Goal: Navigation & Orientation: Find specific page/section

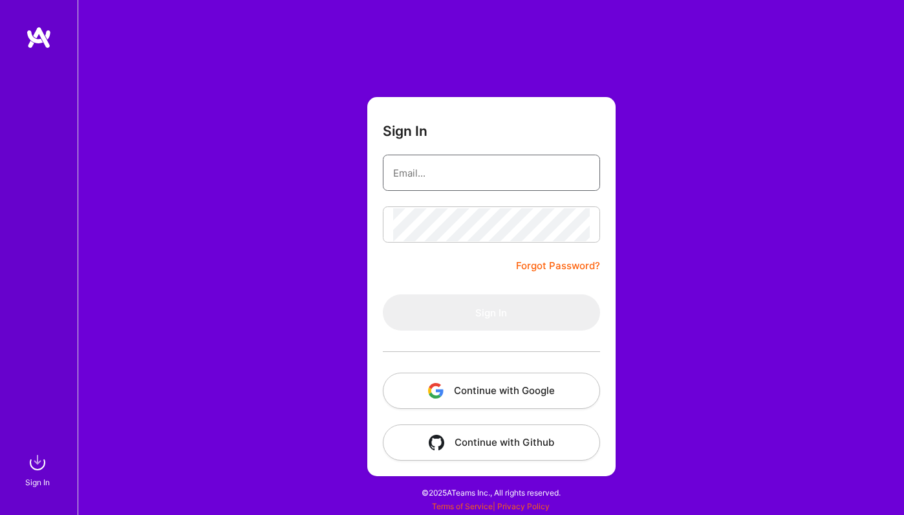
type input "[EMAIL_ADDRESS][DOMAIN_NAME]"
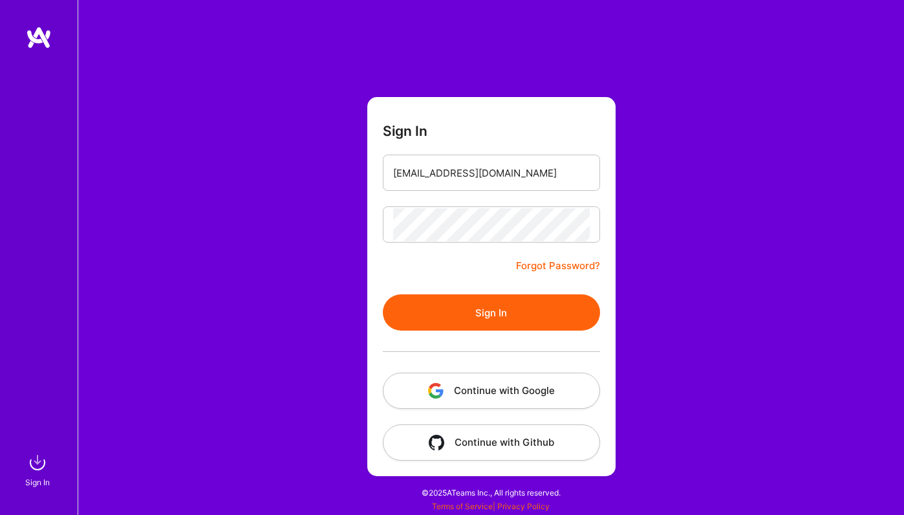
click at [475, 348] on div at bounding box center [491, 351] width 217 height 42
click at [475, 318] on button "Sign In" at bounding box center [491, 312] width 217 height 36
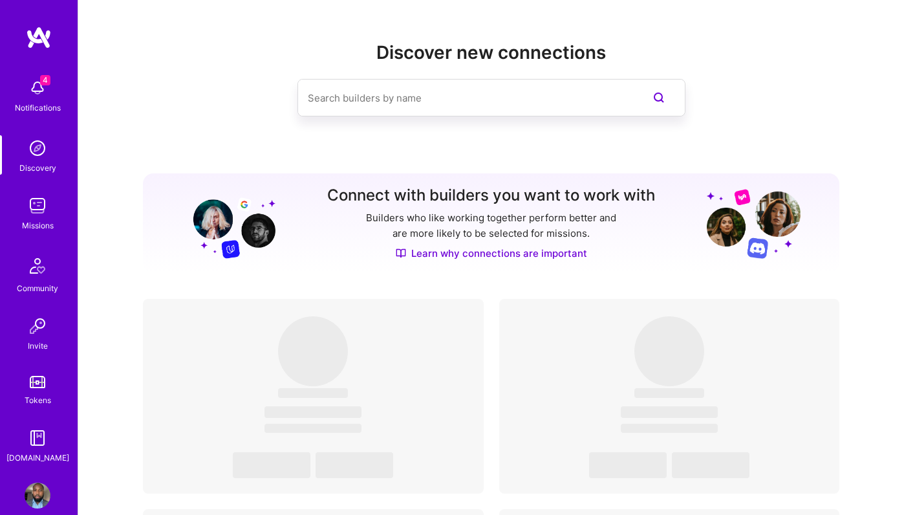
click at [24, 209] on link "Missions" at bounding box center [37, 212] width 80 height 39
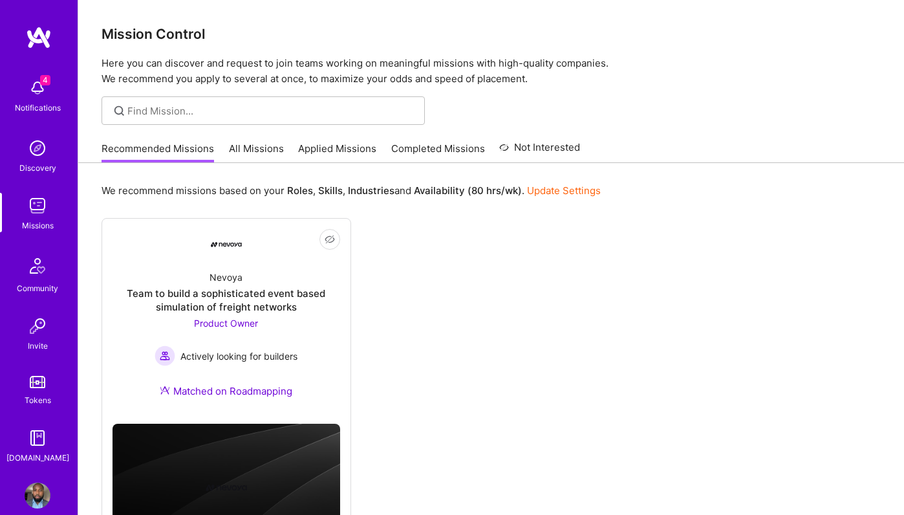
click at [28, 252] on img at bounding box center [37, 265] width 31 height 31
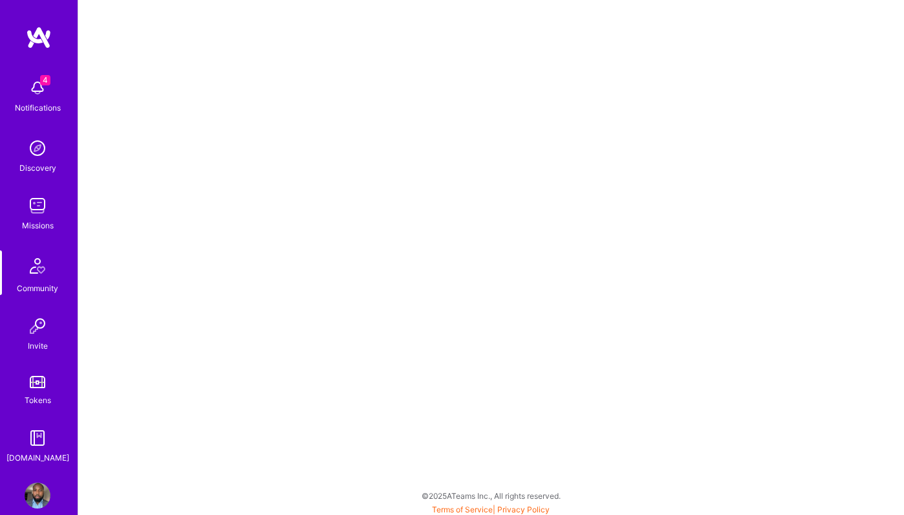
click at [32, 343] on div "Invite" at bounding box center [38, 346] width 20 height 14
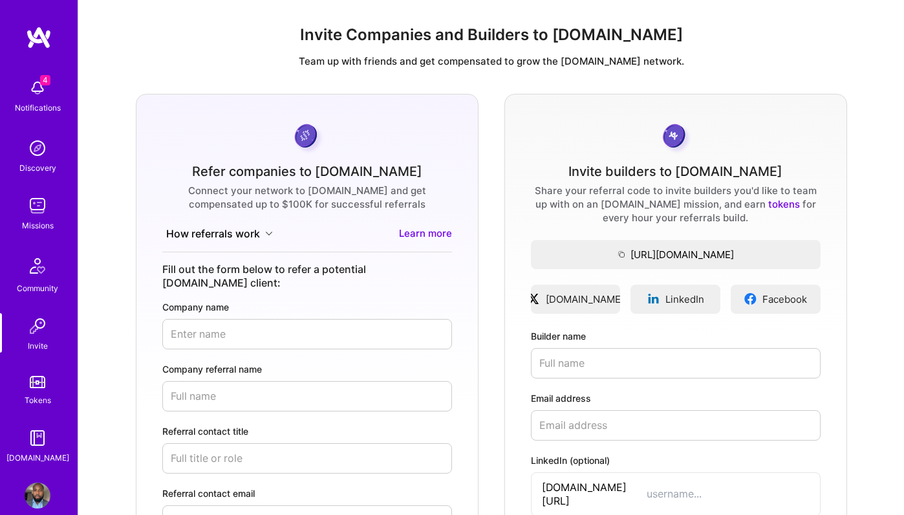
click at [36, 396] on div "Tokens" at bounding box center [38, 400] width 27 height 14
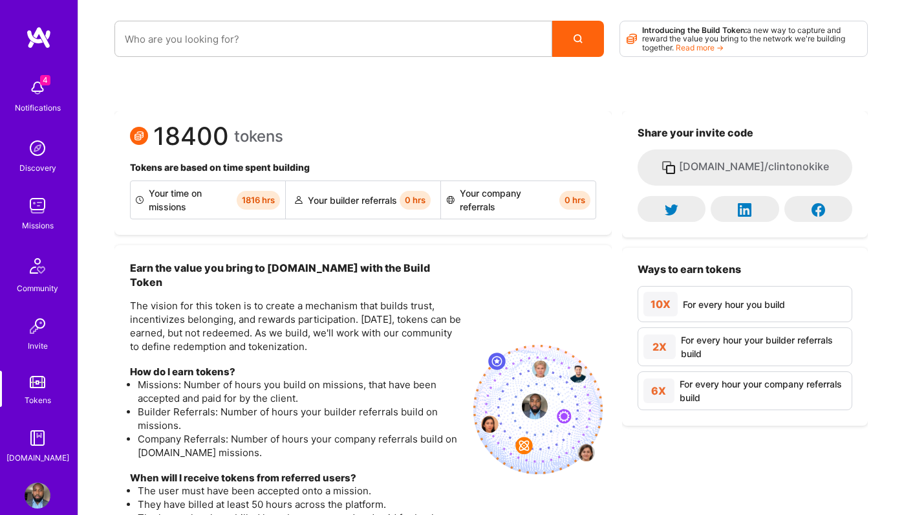
scroll to position [19, 0]
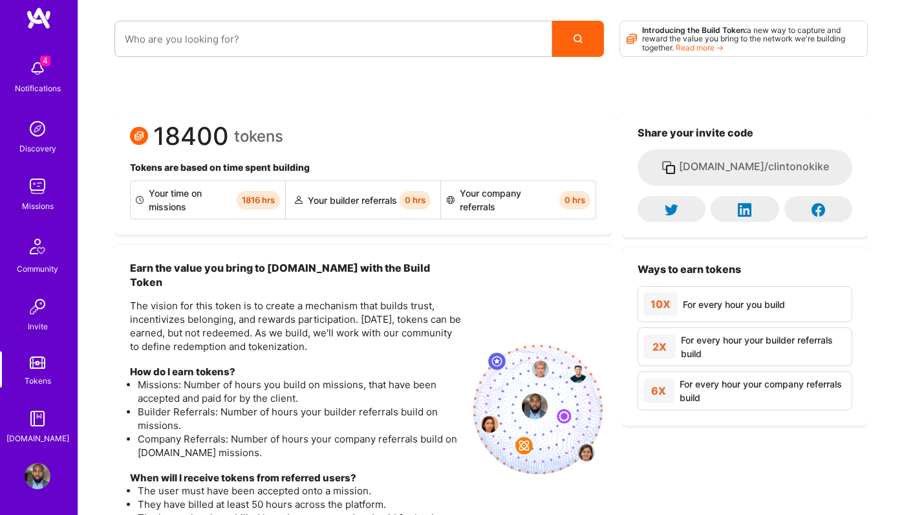
click at [41, 416] on img at bounding box center [38, 418] width 26 height 26
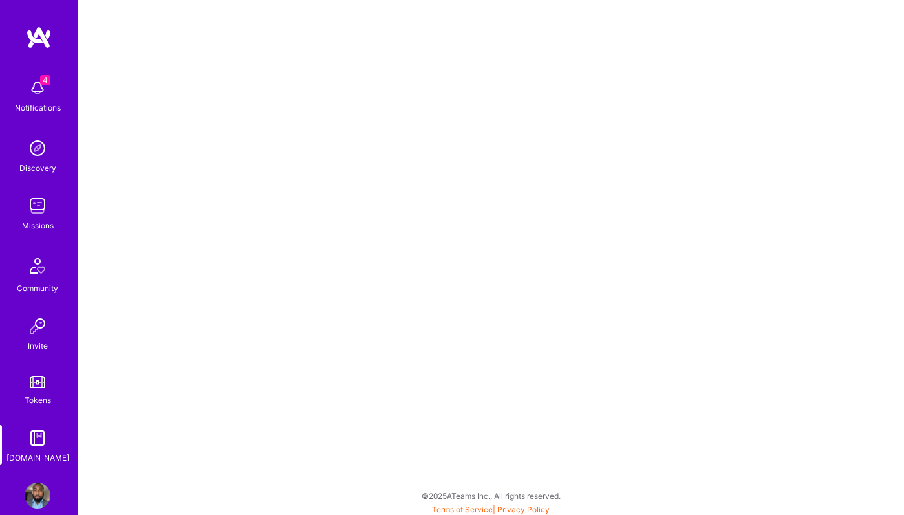
scroll to position [19, 0]
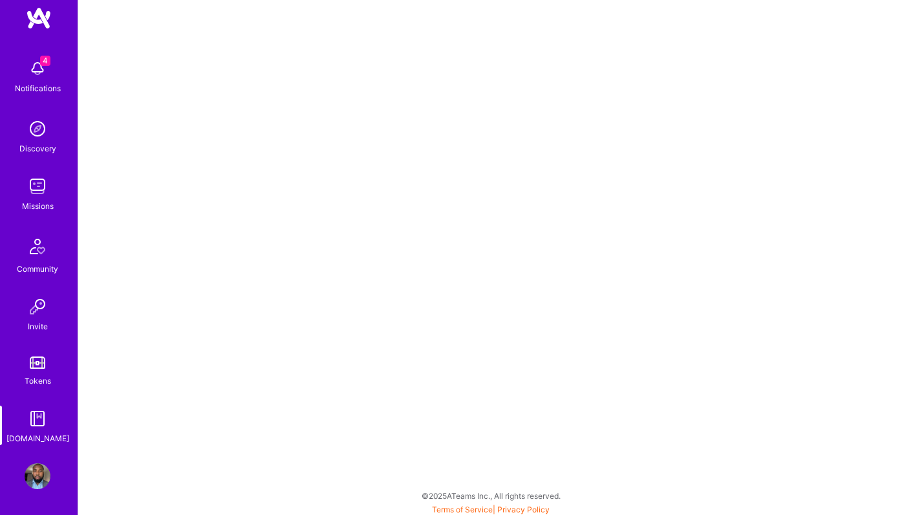
click at [39, 486] on img at bounding box center [38, 476] width 26 height 26
